Goal: Check status: Check status

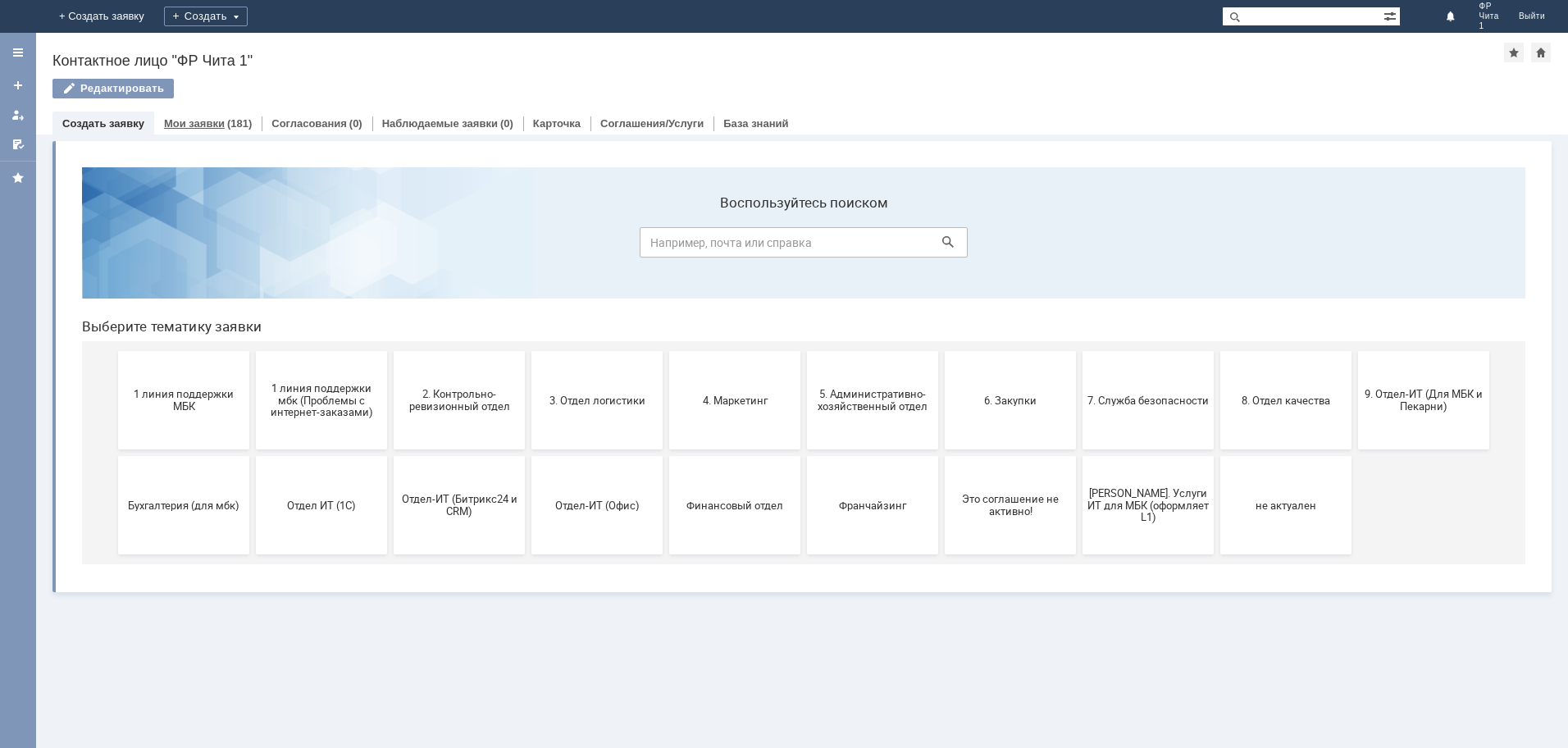
click at [191, 121] on link "Мои заявки" at bounding box center [194, 123] width 61 height 12
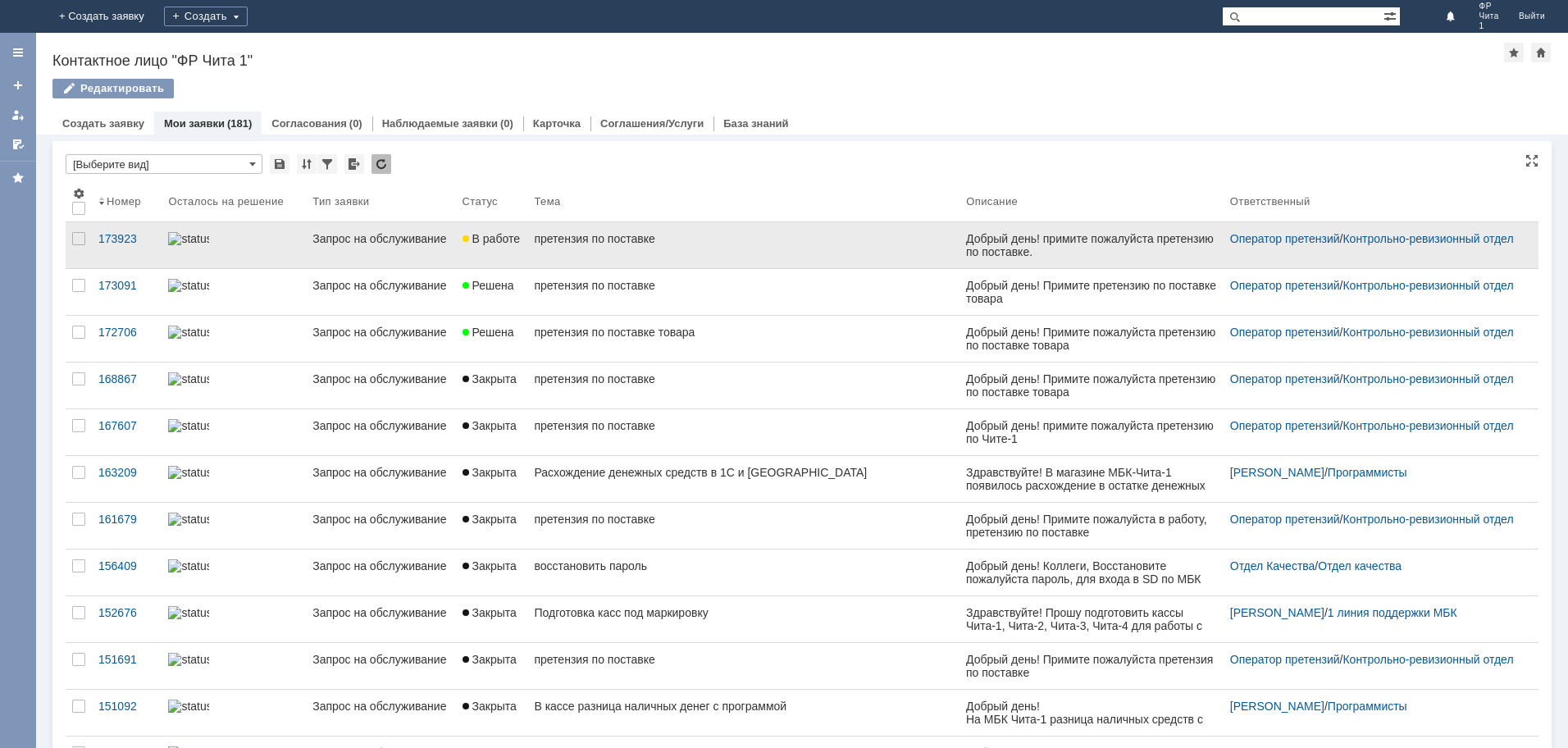
click at [584, 236] on div "претензия по поставке" at bounding box center [743, 238] width 419 height 13
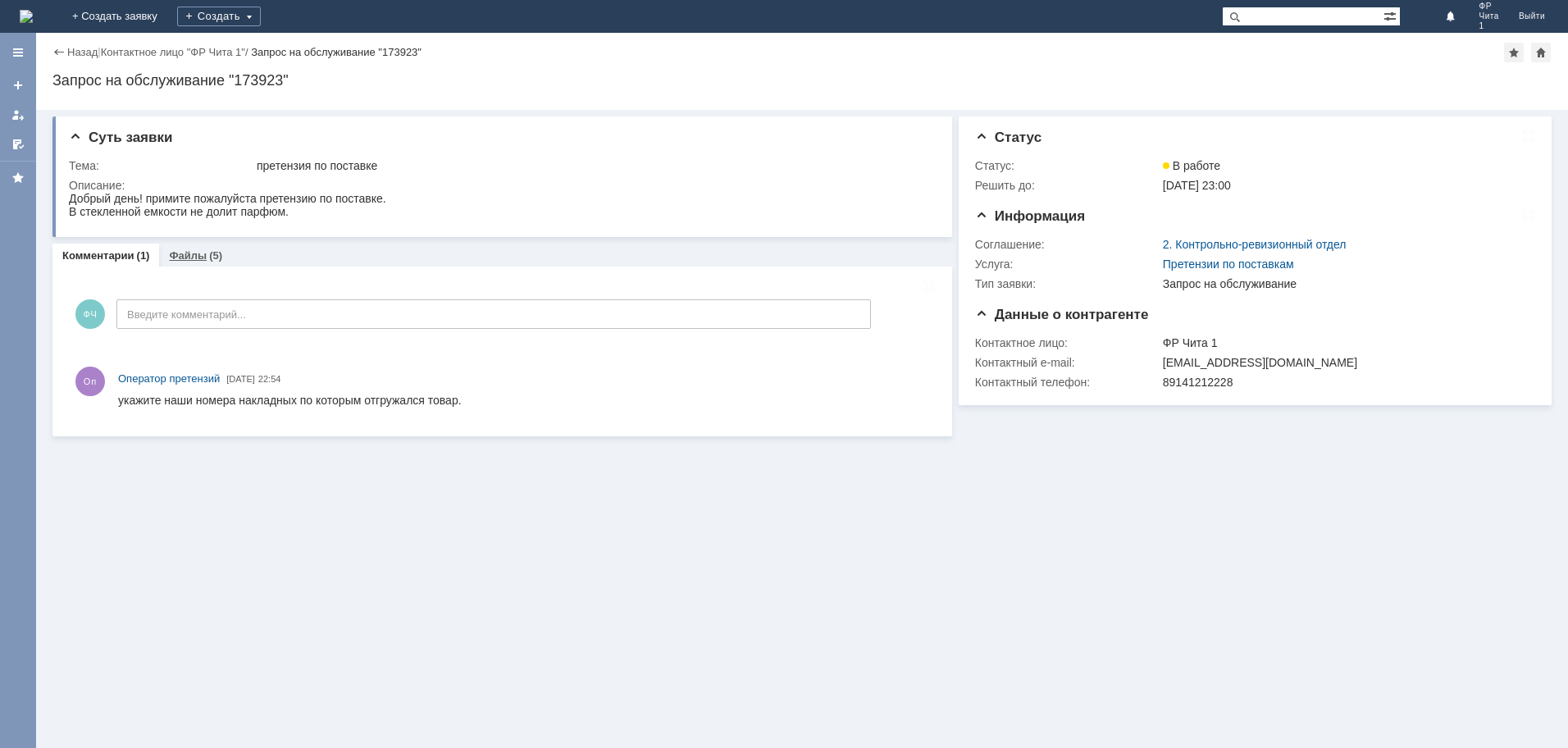
click at [179, 250] on link "Файлы" at bounding box center [187, 255] width 38 height 12
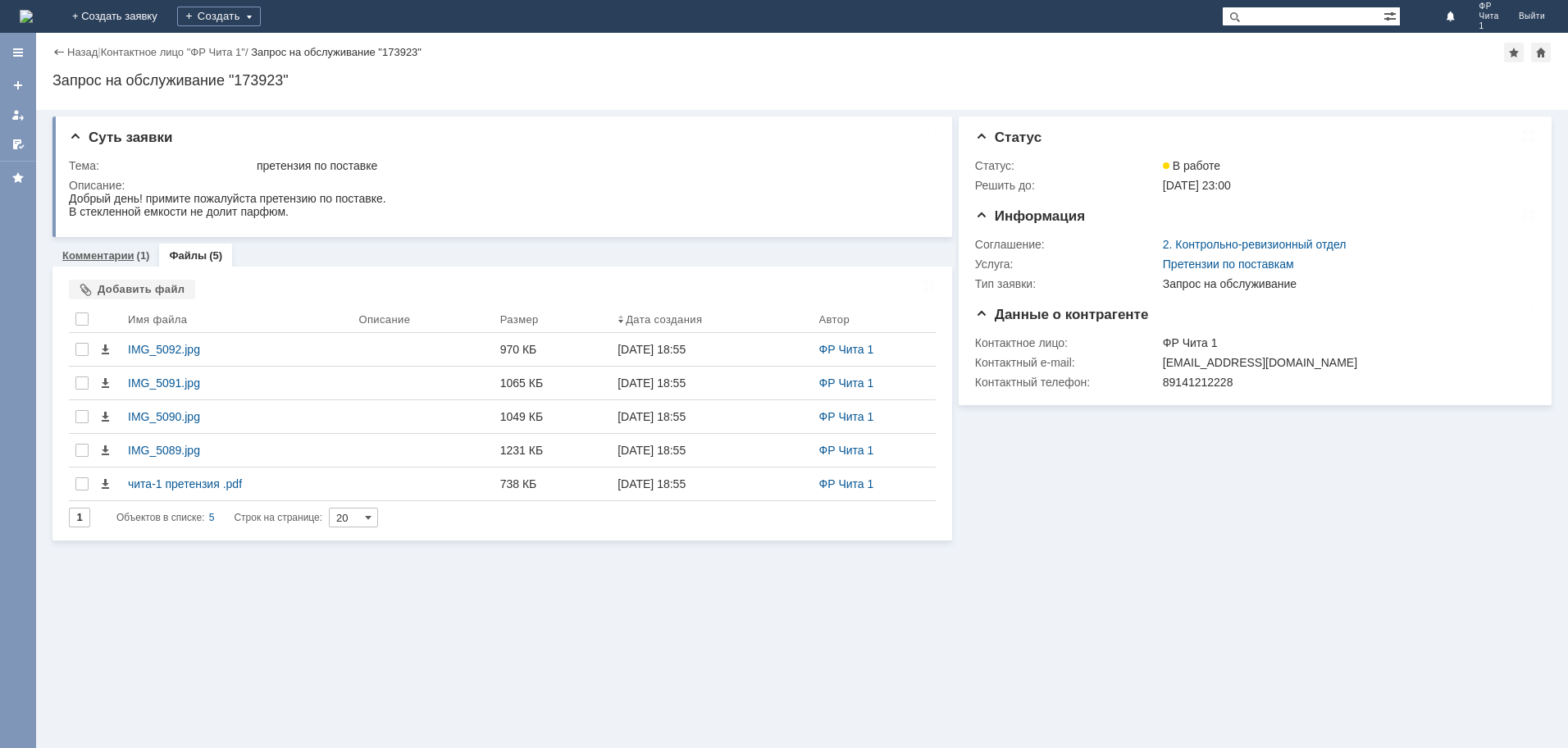
click at [105, 255] on link "Комментарии" at bounding box center [98, 255] width 72 height 12
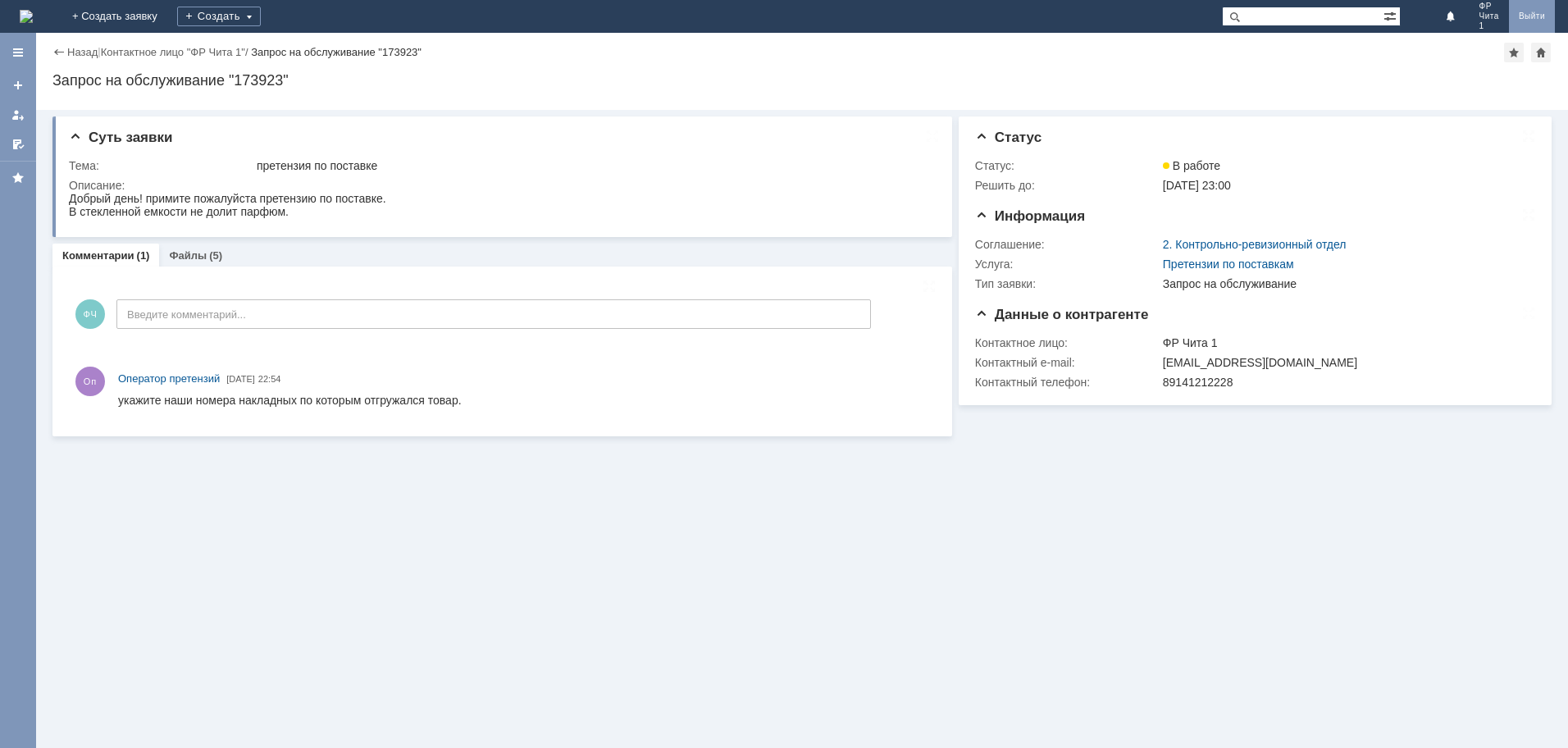
click at [1536, 15] on link "Выйти" at bounding box center [1531, 16] width 46 height 33
